Goal: Find contact information: Find contact information

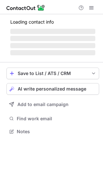
scroll to position [135, 103]
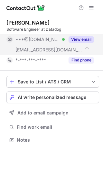
click at [91, 41] on button "View email" at bounding box center [82, 39] width 26 height 6
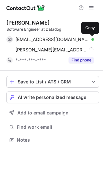
click at [91, 41] on span at bounding box center [91, 39] width 5 height 5
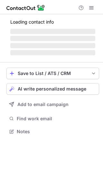
scroll to position [125, 103]
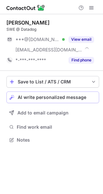
scroll to position [135, 103]
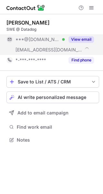
click at [87, 41] on button "View email" at bounding box center [82, 39] width 26 height 6
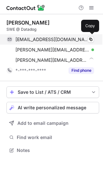
scroll to position [146, 103]
click at [91, 40] on span at bounding box center [91, 39] width 5 height 5
